Goal: Navigation & Orientation: Find specific page/section

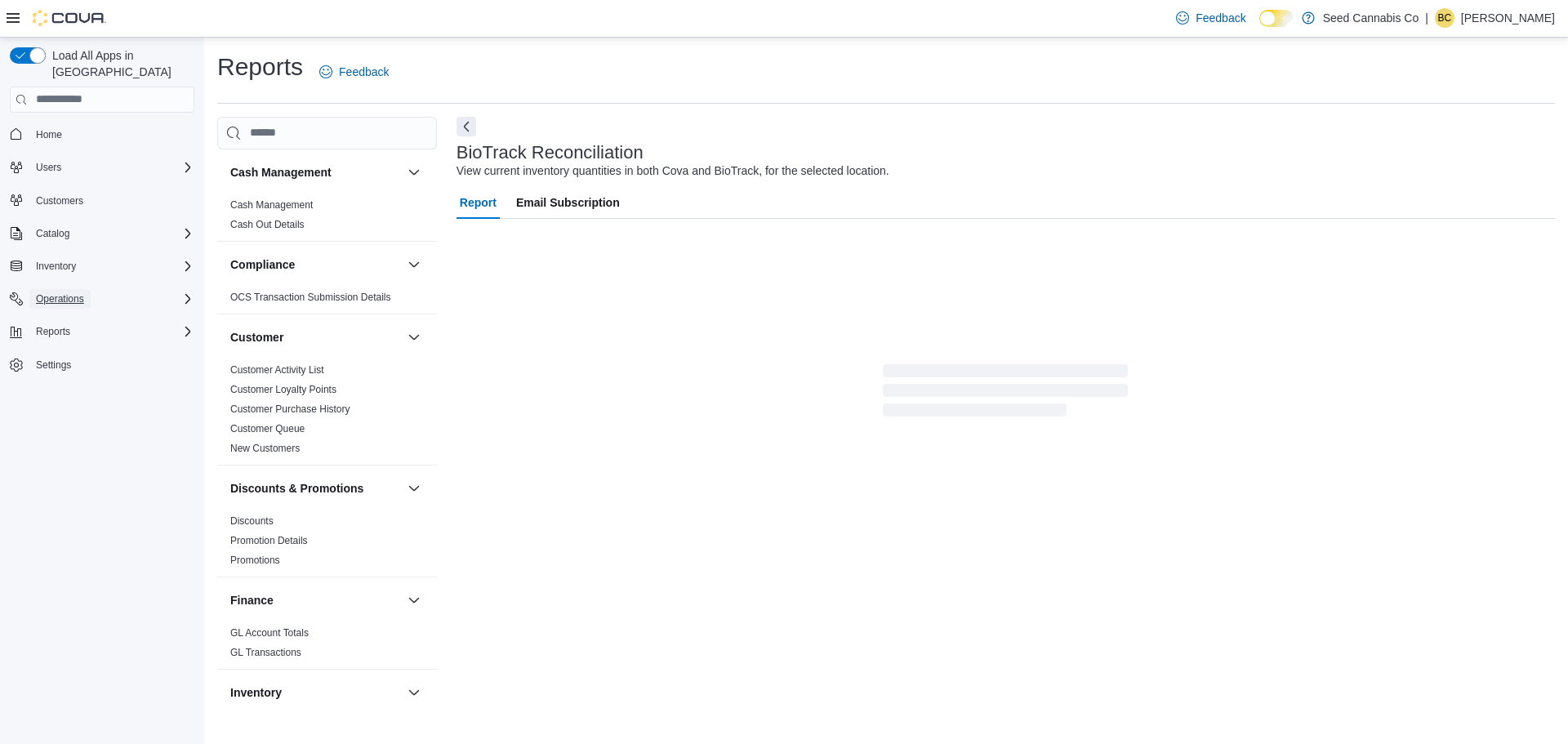
click at [67, 293] on span "Operations" at bounding box center [60, 299] width 48 height 13
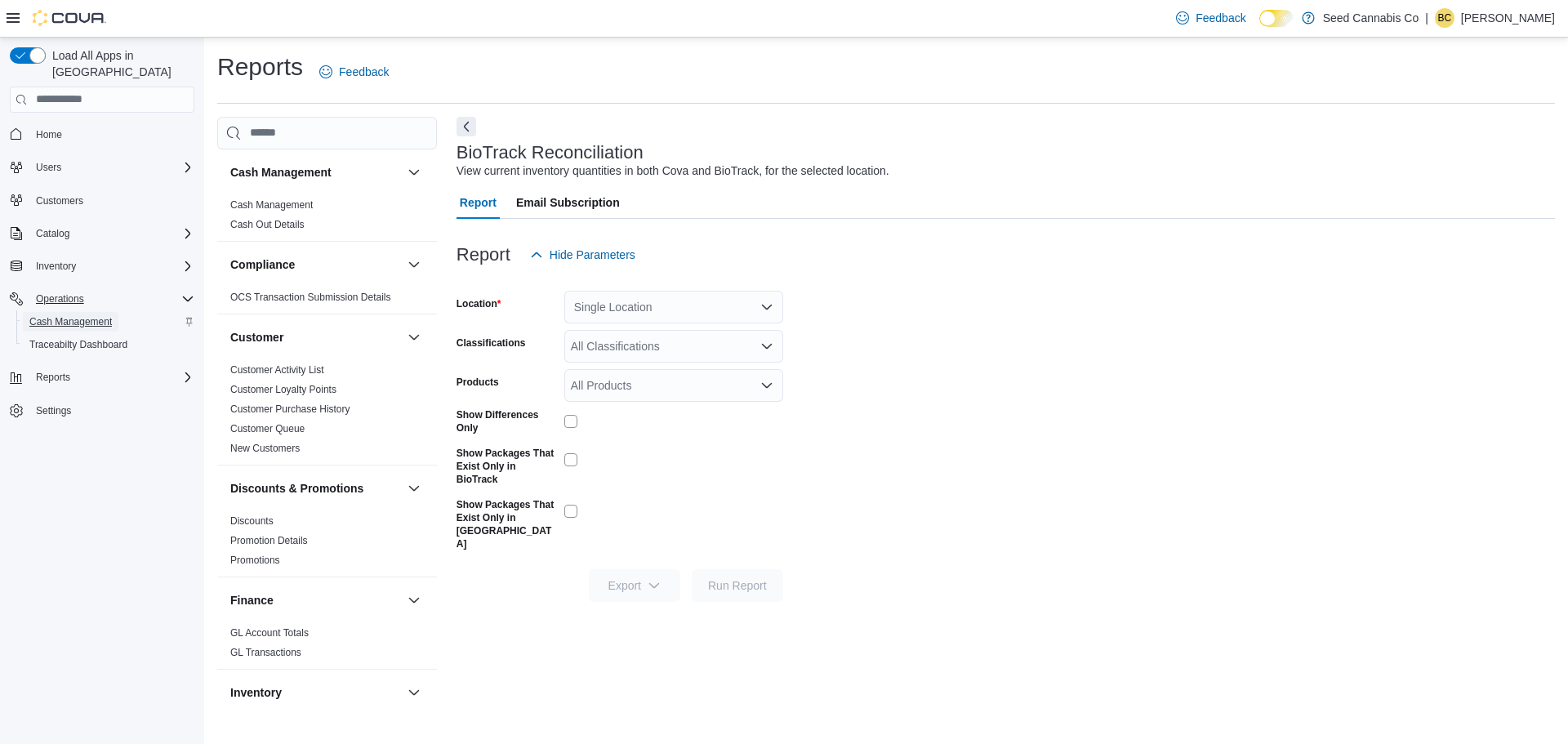
click at [89, 316] on span "Cash Management" at bounding box center [70, 322] width 82 height 13
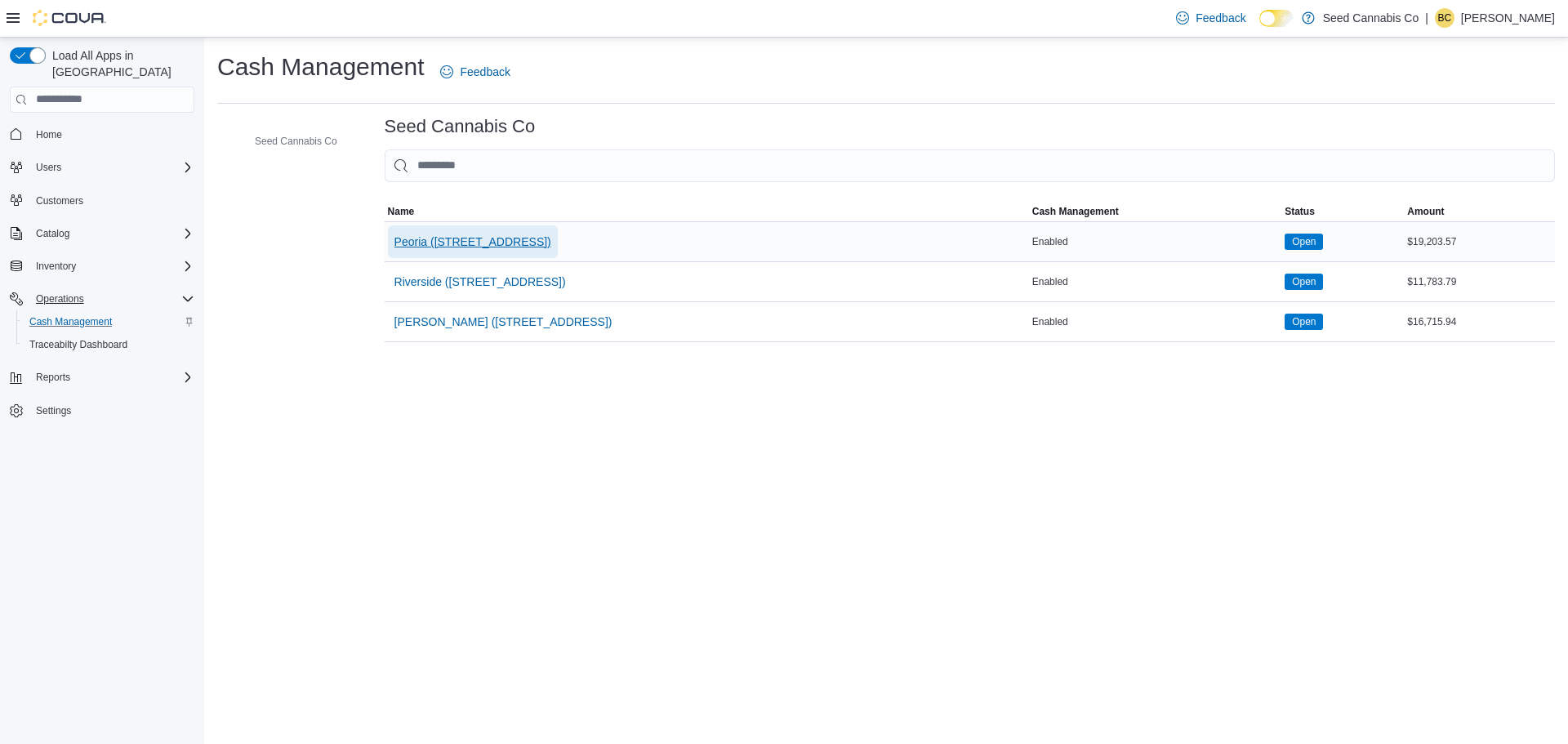
click at [444, 240] on span "Peoria (623 S Peoria Ave)" at bounding box center [473, 242] width 157 height 17
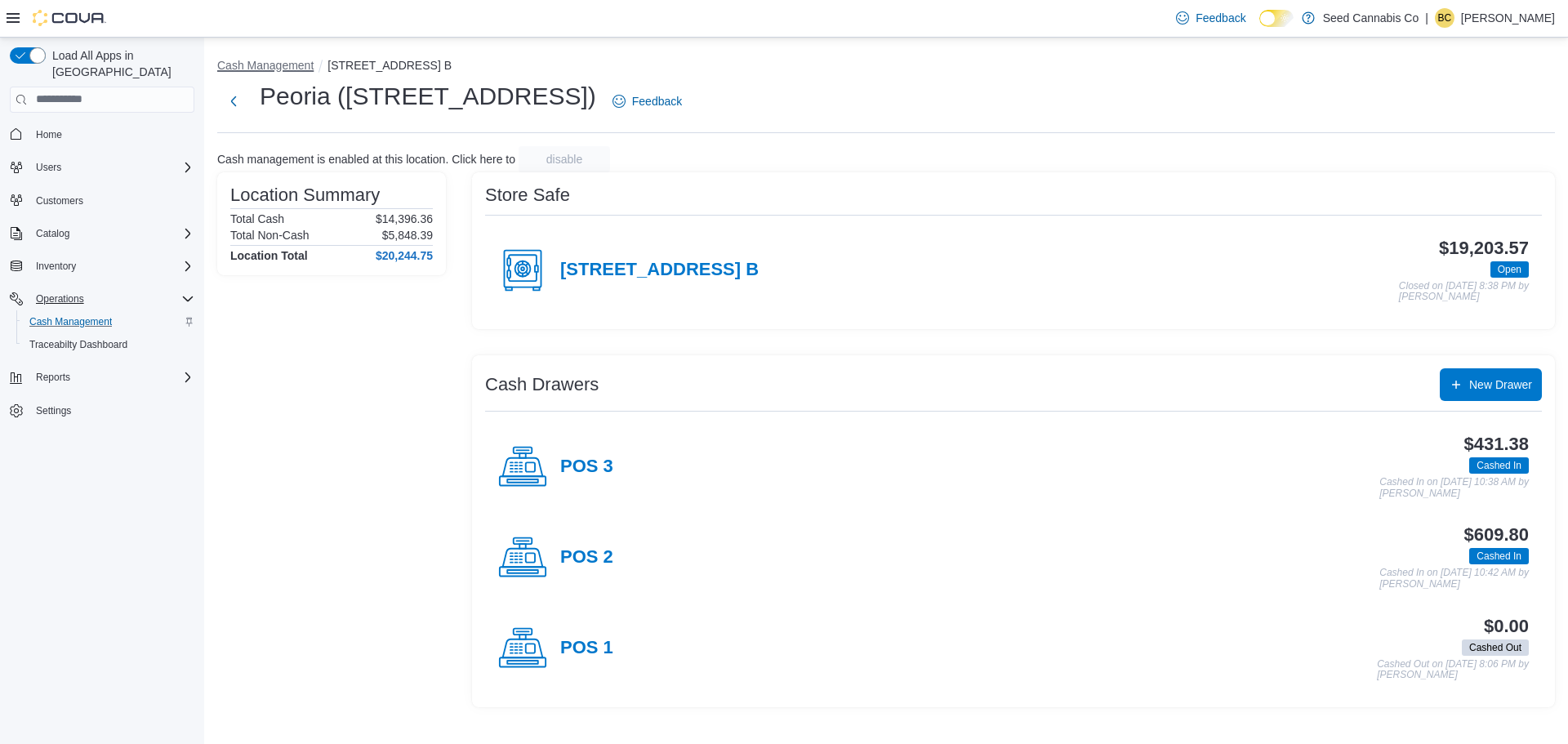
click at [273, 66] on button "Cash Management" at bounding box center [265, 66] width 96 height 13
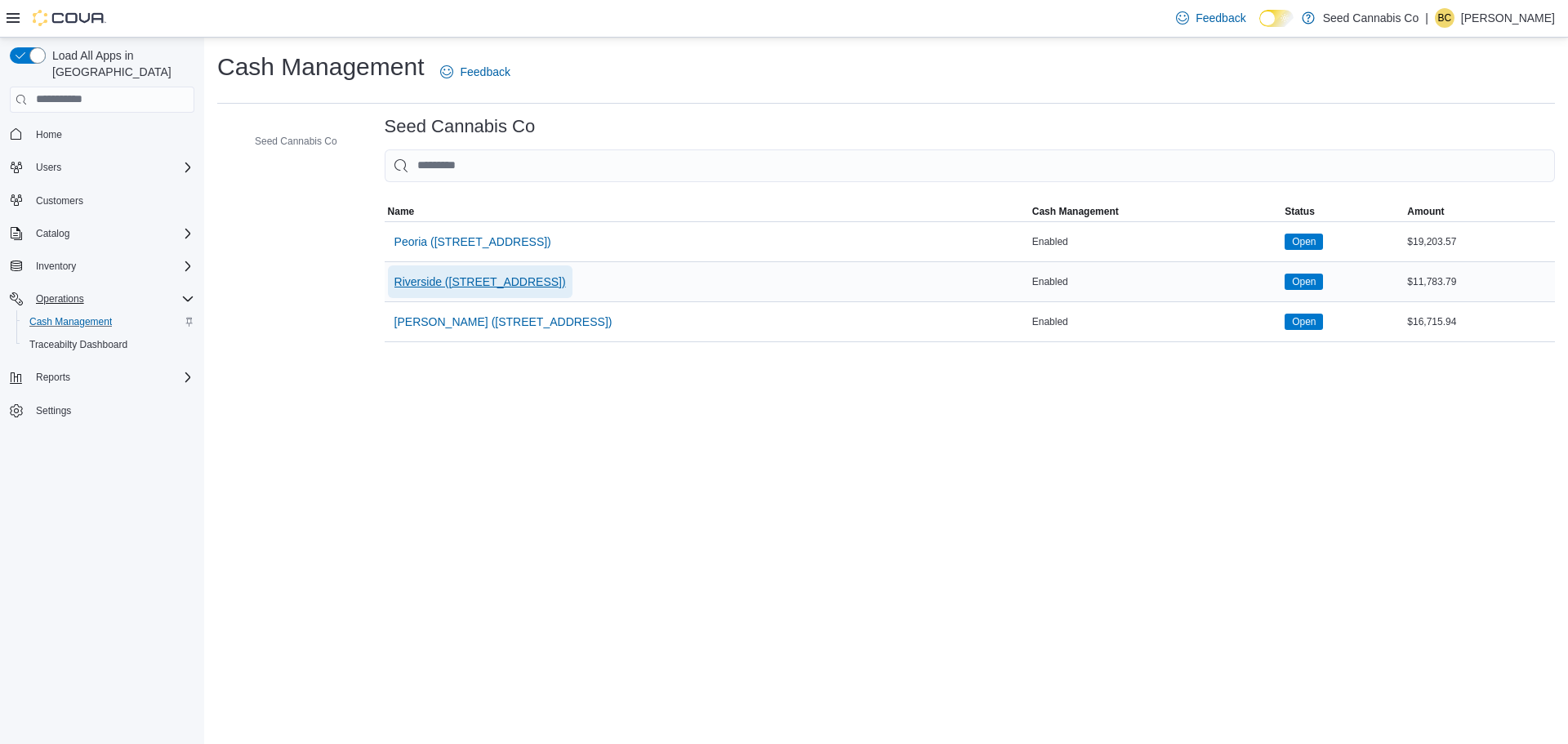
click at [457, 285] on span "Riverside (1430 E 71st St)" at bounding box center [480, 282] width 172 height 17
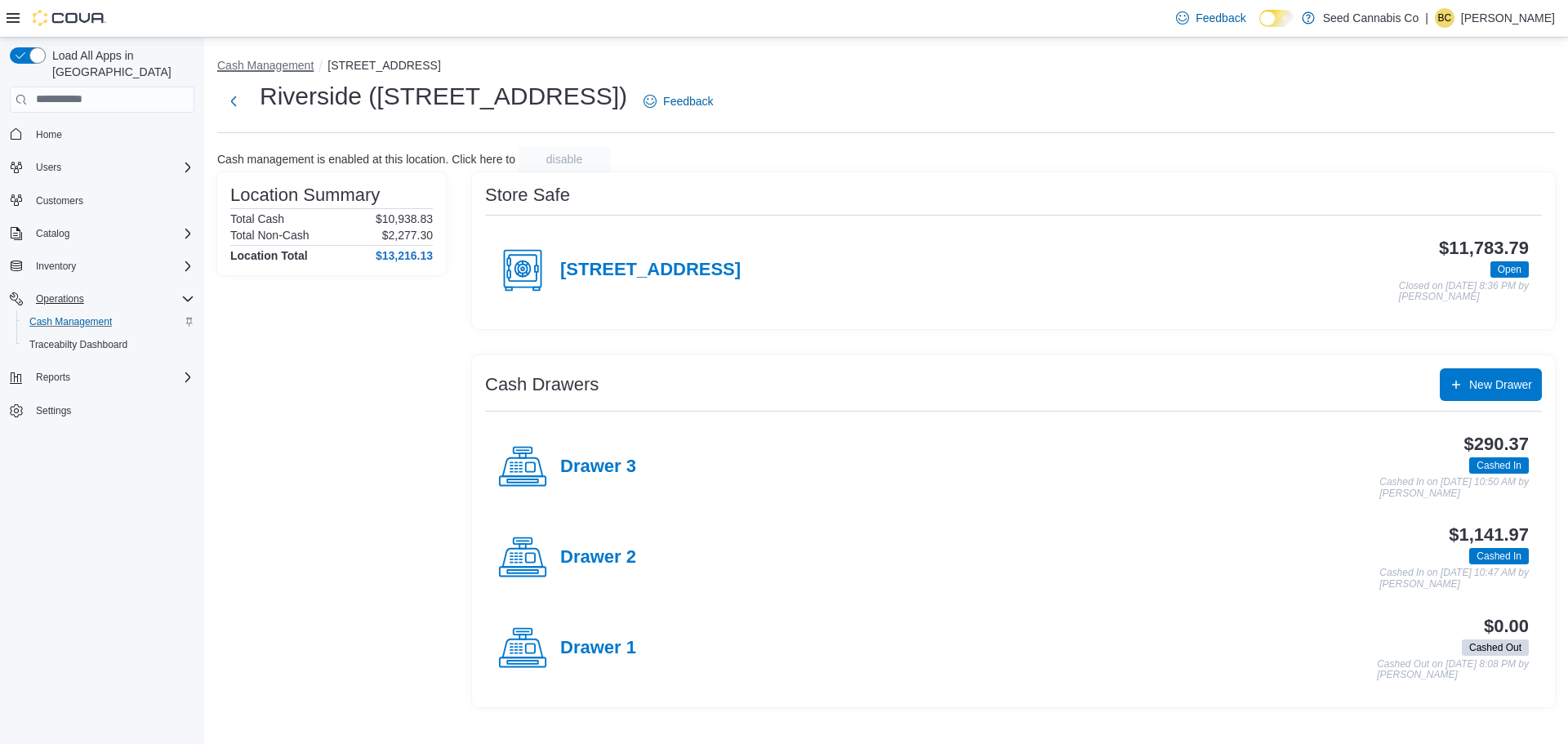
click at [294, 69] on button "Cash Management" at bounding box center [265, 66] width 96 height 13
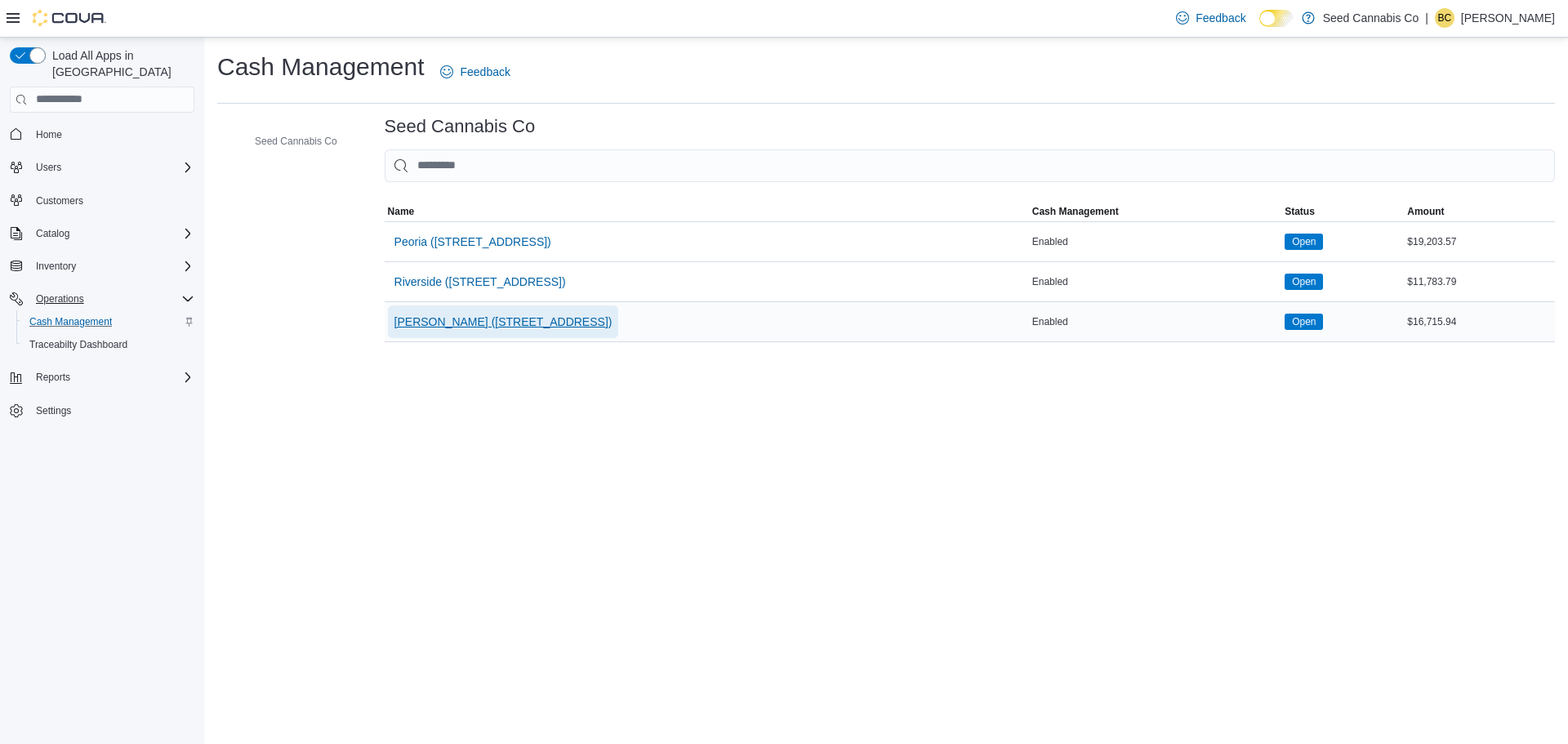
click at [469, 319] on span "Sheridan (4209 S Sheridan Ave)" at bounding box center [503, 322] width 218 height 17
